Goal: Information Seeking & Learning: Learn about a topic

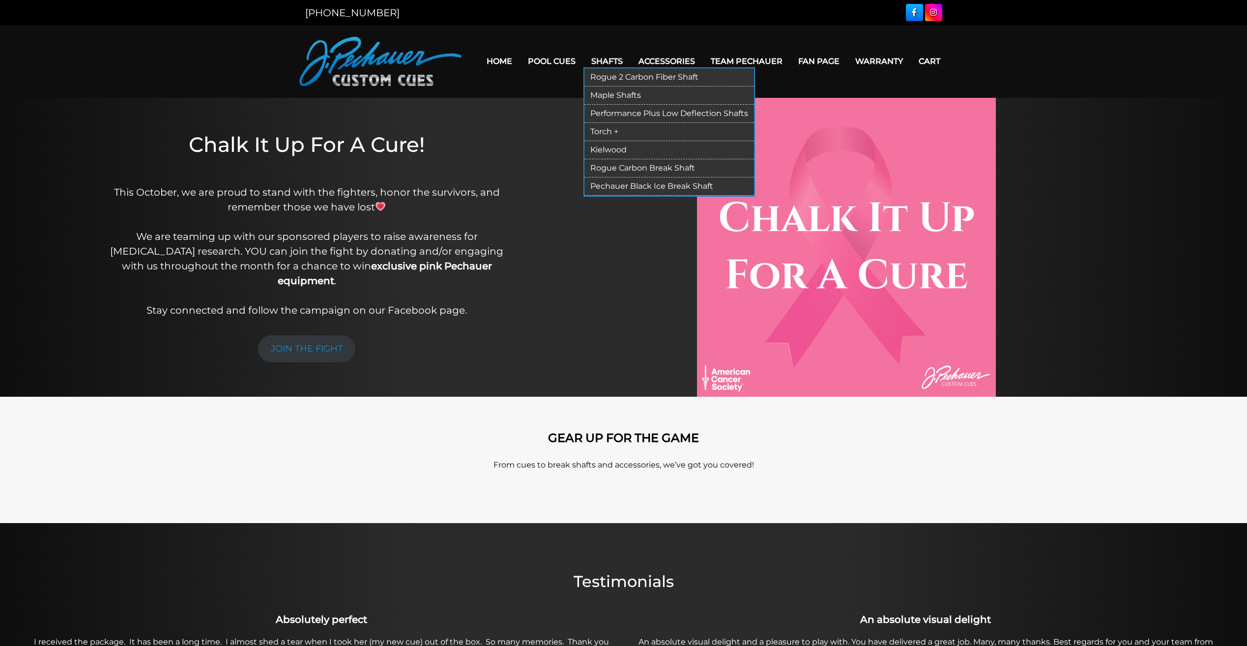
click at [614, 73] on link "Rogue 2 Carbon Fiber Shaft" at bounding box center [669, 77] width 170 height 18
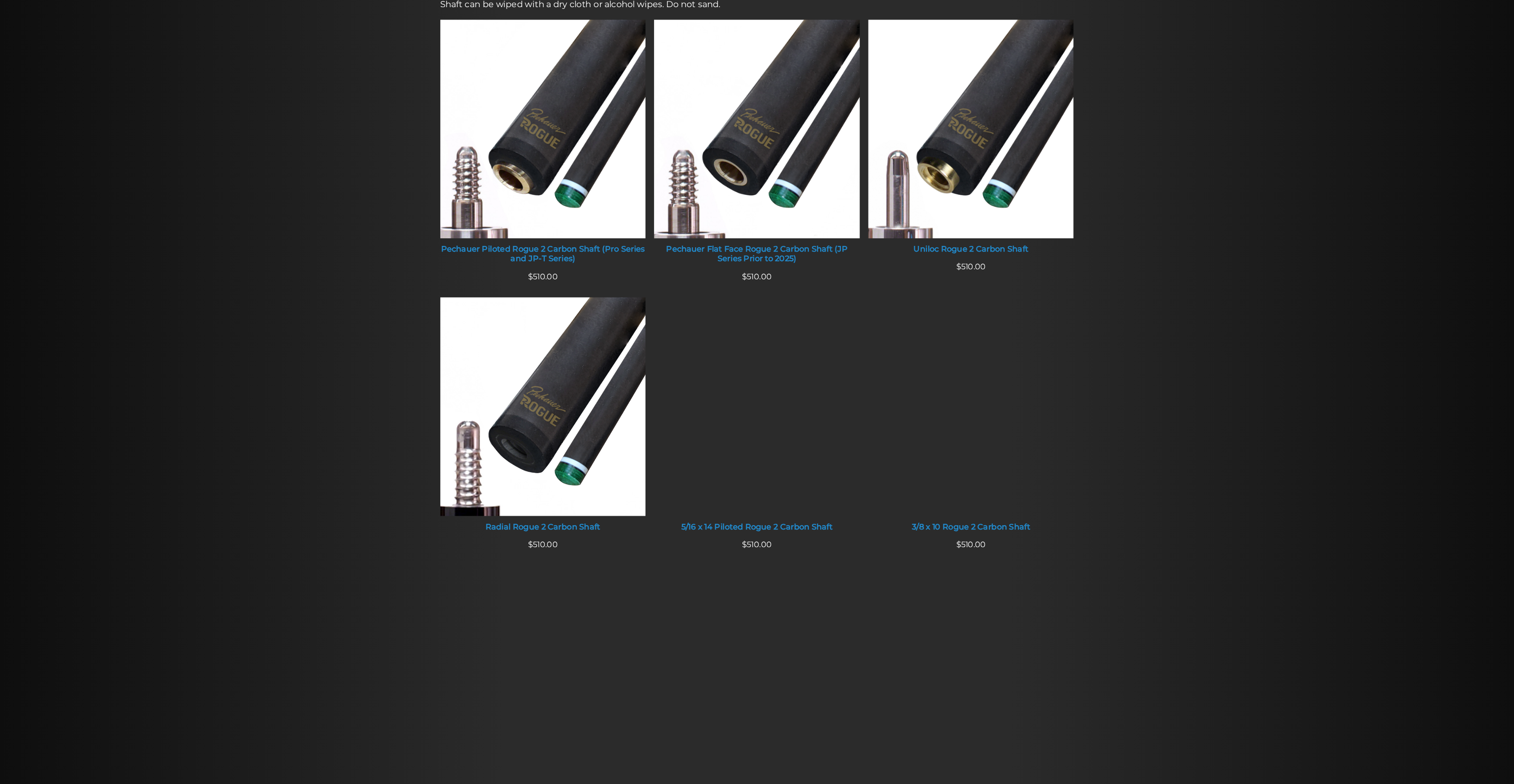
scroll to position [397, 0]
